Goal: Book appointment/travel/reservation

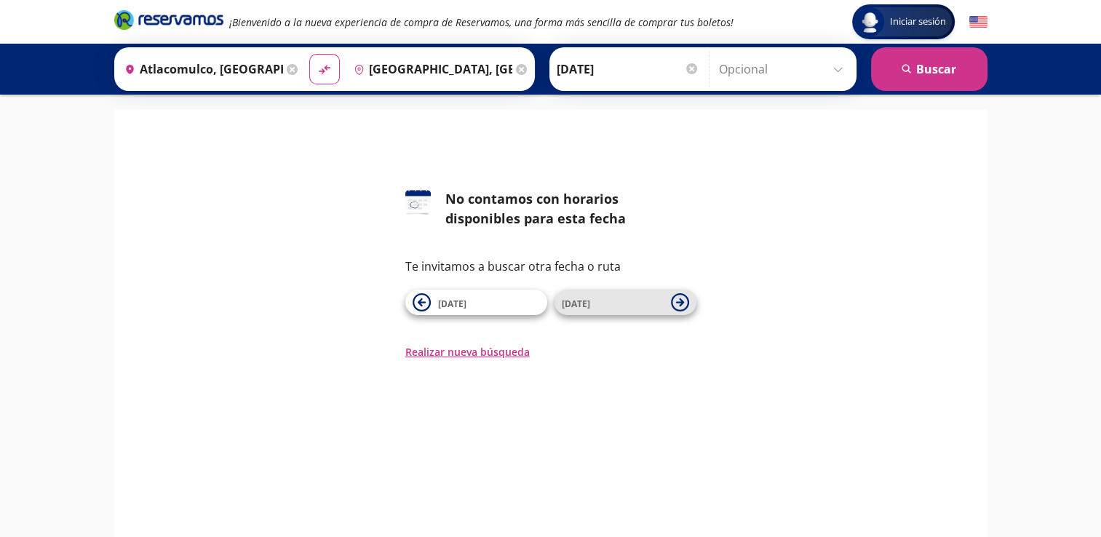
click at [568, 303] on span "[DATE]" at bounding box center [576, 304] width 28 height 12
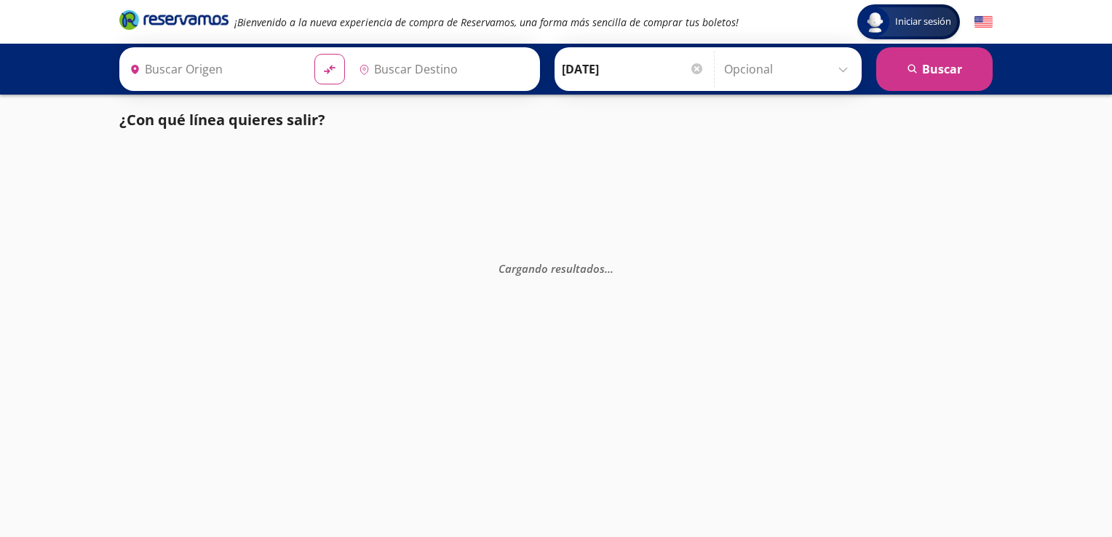
type input "Atlacomulco, [GEOGRAPHIC_DATA]"
type input "[GEOGRAPHIC_DATA], [GEOGRAPHIC_DATA]"
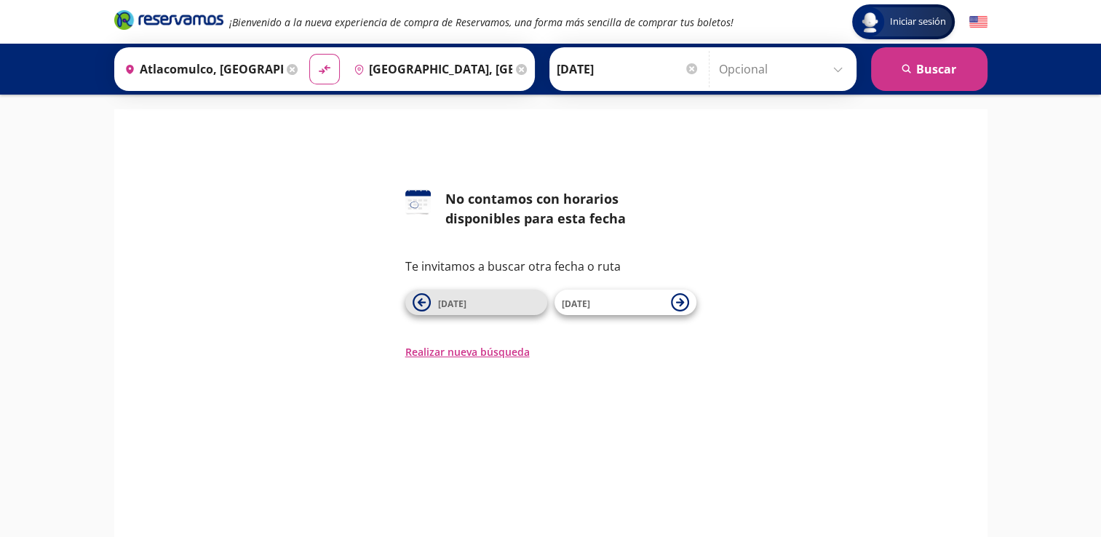
click at [429, 301] on icon at bounding box center [422, 302] width 18 height 18
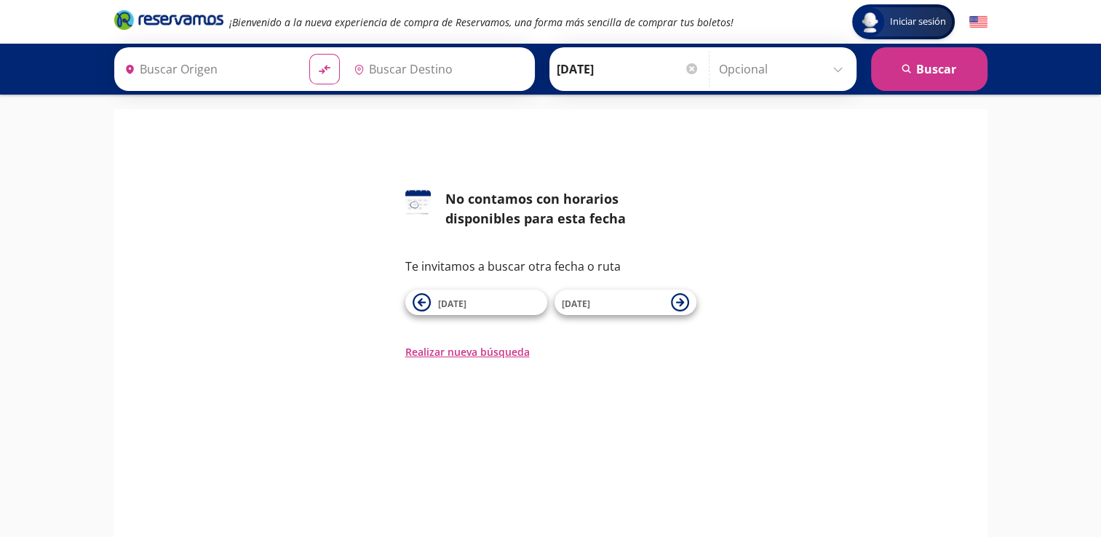
type input "[GEOGRAPHIC_DATA], [GEOGRAPHIC_DATA]"
type input "Atlacomulco, [GEOGRAPHIC_DATA]"
click at [429, 301] on icon at bounding box center [422, 302] width 18 height 18
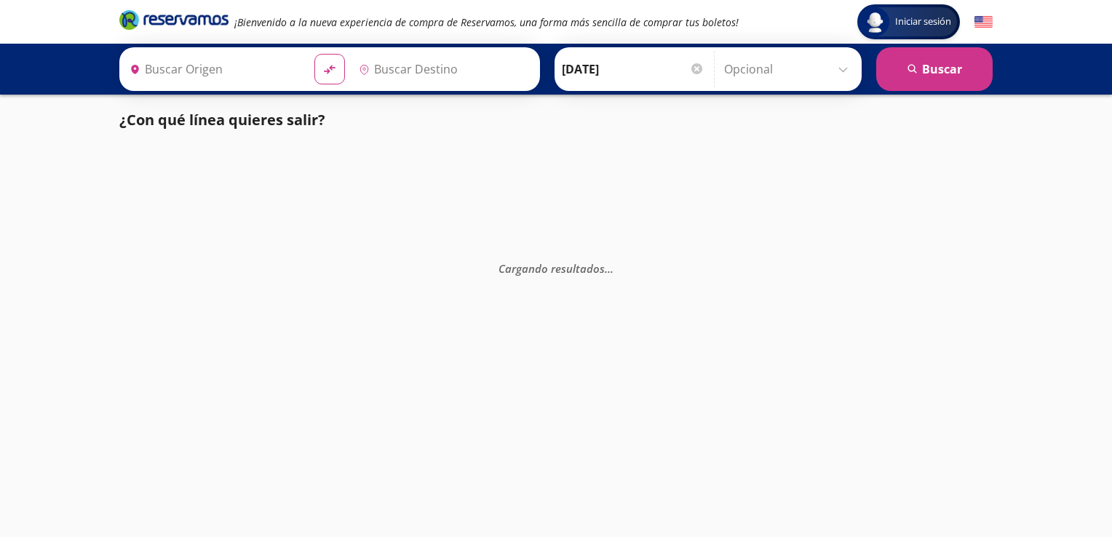
type input "[GEOGRAPHIC_DATA], [GEOGRAPHIC_DATA]"
type input "Atlacomulco, [GEOGRAPHIC_DATA]"
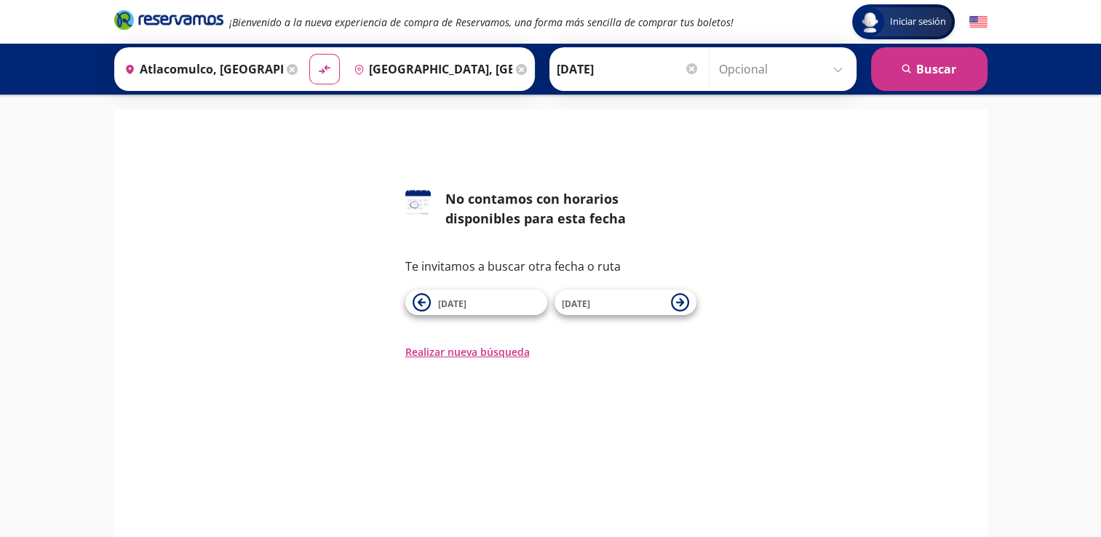
click at [833, 60] on input "Opcional" at bounding box center [784, 69] width 130 height 36
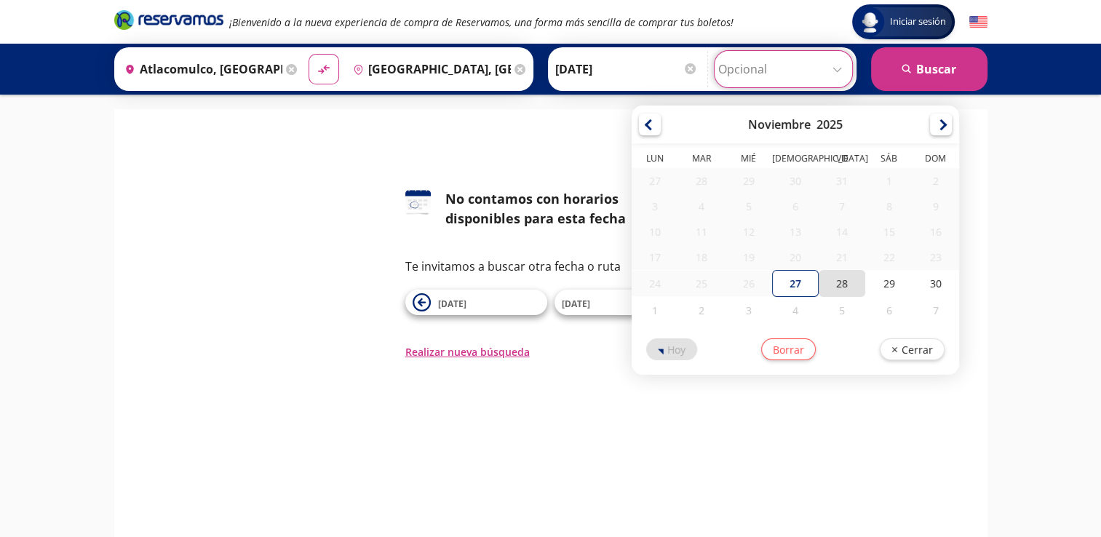
click at [838, 278] on div "28" at bounding box center [842, 283] width 47 height 27
type input "[DATE]"
